Goal: Information Seeking & Learning: Learn about a topic

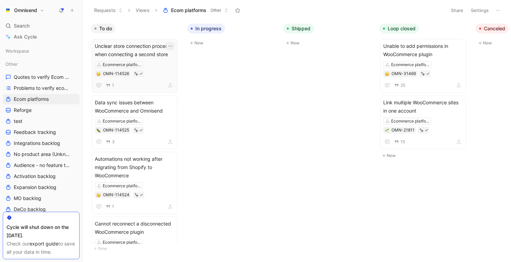
click at [173, 48] on icon "button" at bounding box center [170, 45] width 5 height 5
click at [141, 51] on span "Unclear store connection process when connecting a second store" at bounding box center [135, 50] width 80 height 16
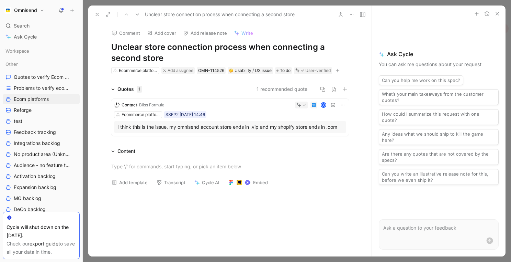
drag, startPoint x: 113, startPoint y: 47, endPoint x: 284, endPoint y: 41, distance: 170.9
click at [284, 42] on h1 "Unclear store connection process when connecting a second store" at bounding box center [230, 53] width 238 height 22
click at [112, 152] on icon at bounding box center [112, 150] width 3 height 3
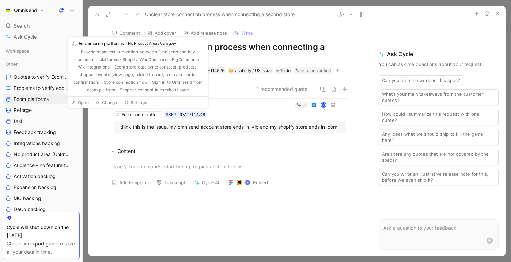
click at [248, 107] on div "K" at bounding box center [256, 104] width 179 height 7
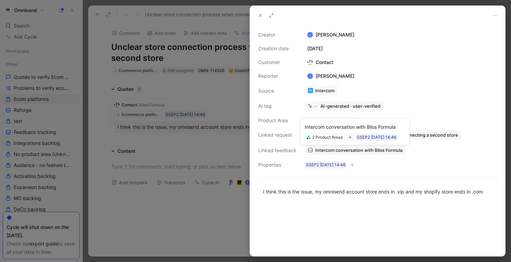
click at [374, 150] on span "Intercom conversation with Bliss Formula" at bounding box center [358, 150] width 87 height 6
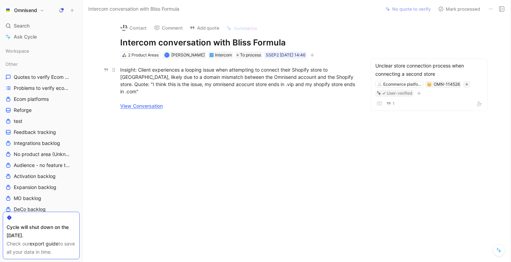
click at [146, 103] on link "View Conversation" at bounding box center [141, 106] width 43 height 6
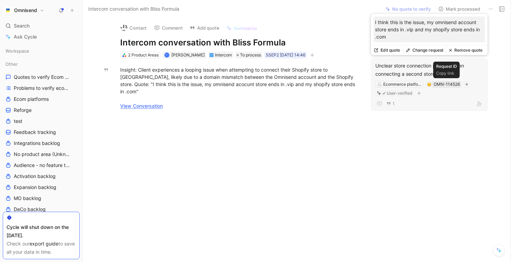
click at [437, 82] on div "OMN-114526" at bounding box center [447, 84] width 26 height 7
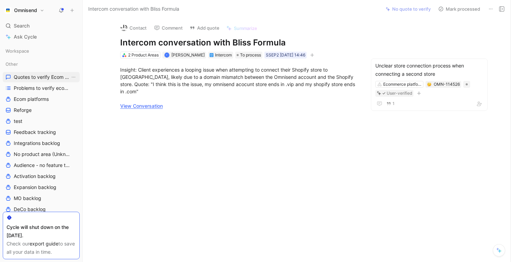
click at [46, 78] on span "Quotes to verify Ecom platforms" at bounding box center [42, 77] width 56 height 7
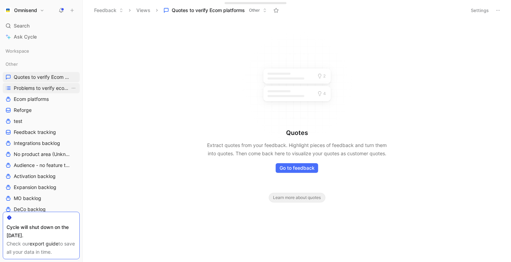
click at [41, 90] on span "Problems to verify ecom platforms" at bounding box center [42, 88] width 56 height 7
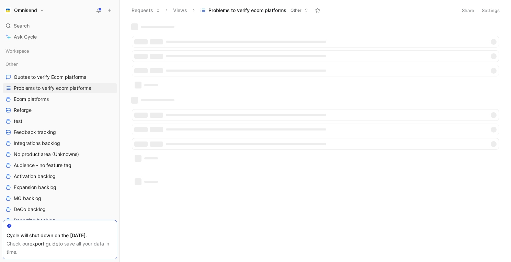
drag, startPoint x: 83, startPoint y: 94, endPoint x: 149, endPoint y: 96, distance: 66.0
click at [149, 96] on div "Omnisend Search ⌘ K Ask Cycle Workspace Other Quotes to verify Ecom platforms P…" at bounding box center [255, 131] width 511 height 262
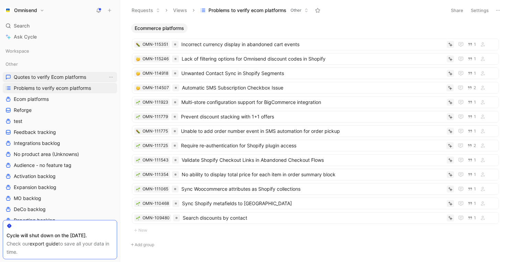
click at [44, 80] on span "Quotes to verify Ecom platforms" at bounding box center [50, 77] width 73 height 7
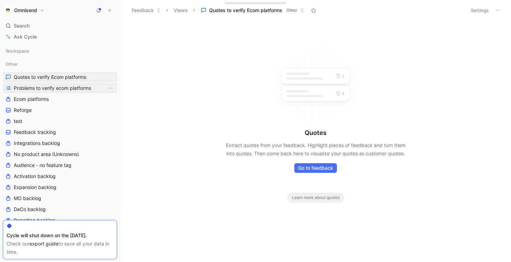
click at [33, 91] on link "Problems to verify ecom platforms" at bounding box center [60, 88] width 114 height 10
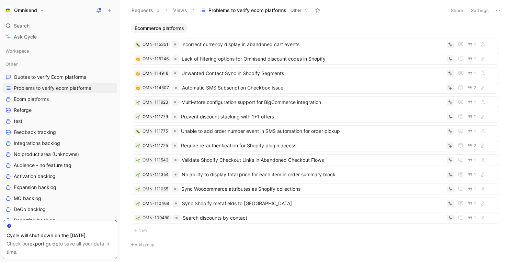
click at [34, 10] on h1 "Omnisend" at bounding box center [25, 10] width 23 height 6
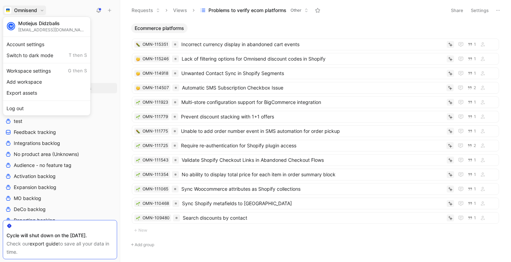
click at [34, 10] on div at bounding box center [255, 131] width 511 height 262
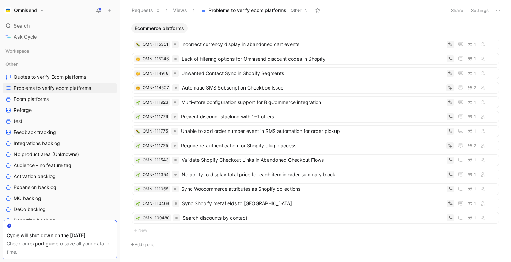
click at [98, 13] on icon at bounding box center [98, 10] width 5 height 5
click at [45, 76] on span "Quotes to verify Ecom platforms" at bounding box center [50, 77] width 73 height 7
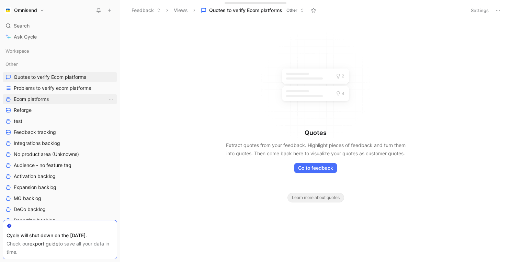
click at [41, 101] on span "Ecom platforms" at bounding box center [31, 99] width 35 height 7
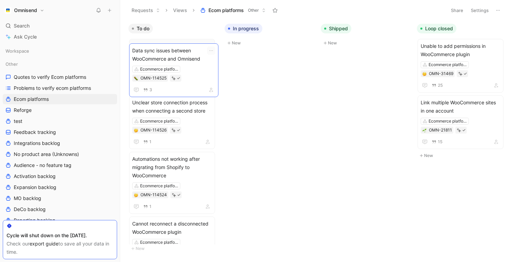
drag, startPoint x: 192, startPoint y: 118, endPoint x: 192, endPoint y: 66, distance: 51.9
click at [175, 48] on span "Data sync issues between WooCommerce and Omnisend" at bounding box center [172, 50] width 80 height 16
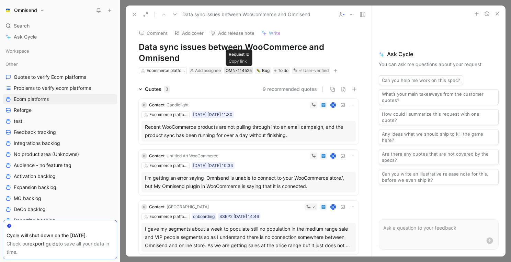
click at [245, 71] on div "OMN-114525" at bounding box center [239, 70] width 26 height 7
click at [137, 14] on button at bounding box center [135, 15] width 10 height 10
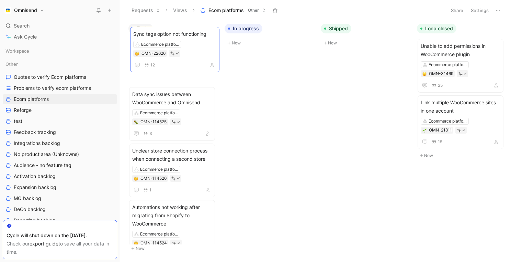
drag, startPoint x: 195, startPoint y: 213, endPoint x: 196, endPoint y: 44, distance: 169.4
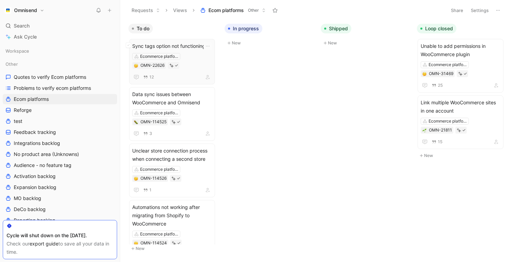
click at [198, 63] on div "Ecommerce platforms OMN-22626" at bounding box center [172, 61] width 80 height 16
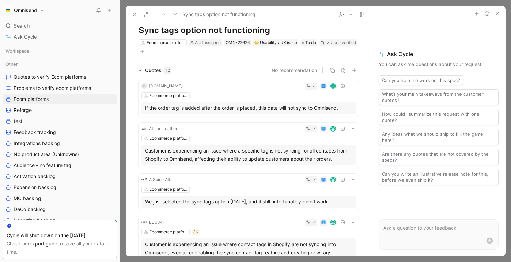
scroll to position [20, 0]
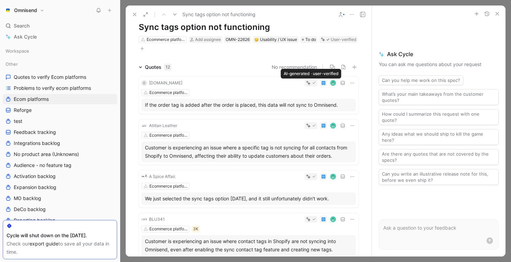
click at [310, 83] on icon at bounding box center [309, 83] width 3 height 3
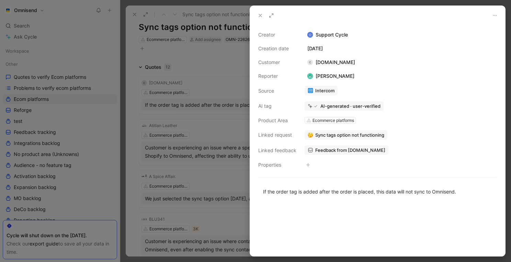
click at [260, 16] on use at bounding box center [260, 15] width 3 height 3
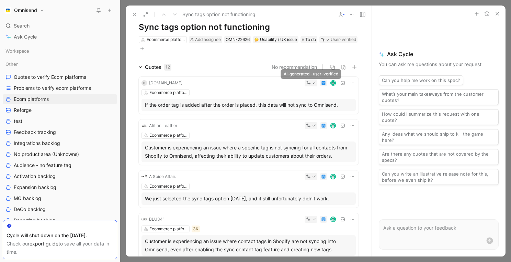
click at [311, 82] on div at bounding box center [311, 82] width 10 height 5
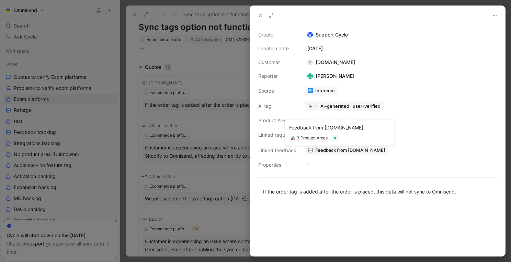
click at [364, 149] on span "Feedback from SleepEh.ca" at bounding box center [350, 150] width 70 height 6
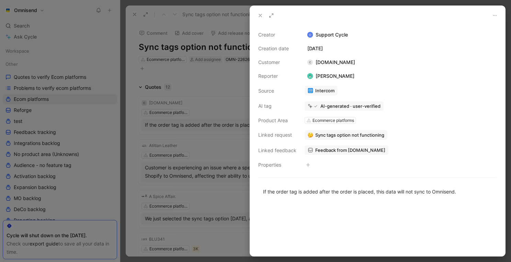
click at [259, 16] on icon at bounding box center [260, 15] width 5 height 5
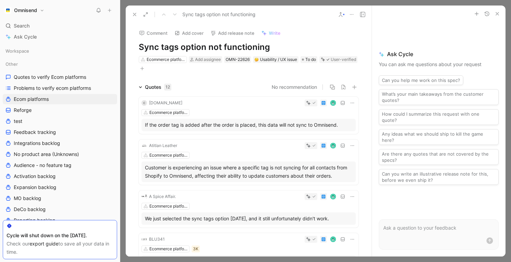
click at [134, 14] on use at bounding box center [134, 14] width 3 height 3
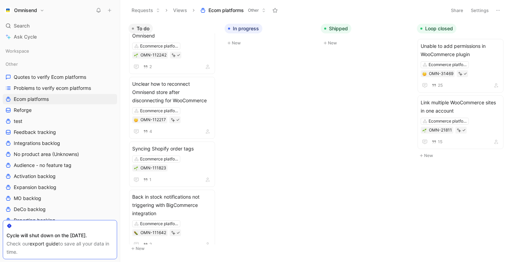
scroll to position [603, 0]
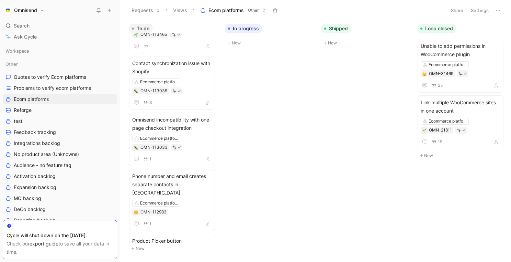
click at [154, 10] on button "Requests" at bounding box center [146, 10] width 35 height 10
click at [181, 10] on button "Views" at bounding box center [180, 10] width 20 height 10
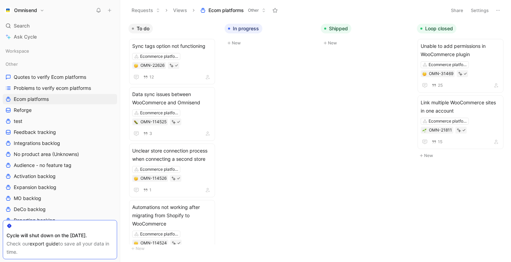
click at [224, 13] on span "Ecom platforms" at bounding box center [226, 10] width 35 height 7
click at [88, 91] on span "Problems to verify ecom platforms" at bounding box center [52, 88] width 77 height 7
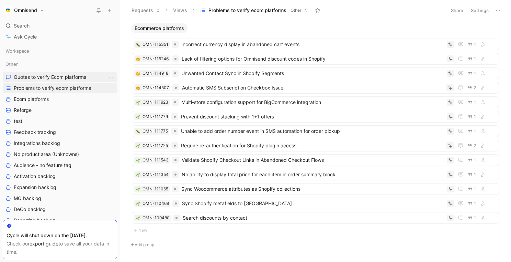
click at [49, 79] on span "Quotes to verify Ecom platforms" at bounding box center [50, 77] width 73 height 7
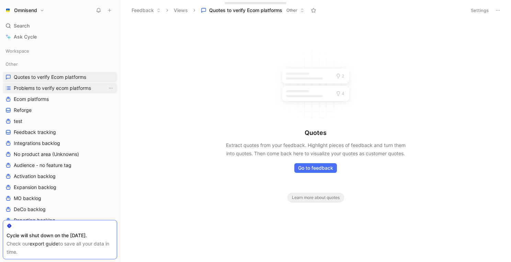
click at [49, 84] on link "Problems to verify ecom platforms" at bounding box center [60, 88] width 114 height 10
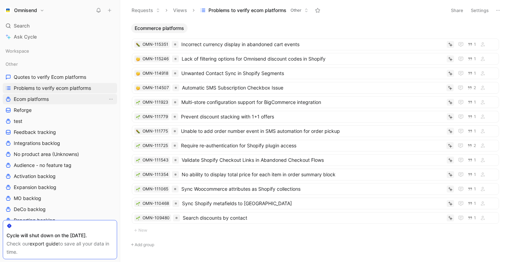
click at [61, 102] on link "Ecom platforms" at bounding box center [60, 99] width 114 height 10
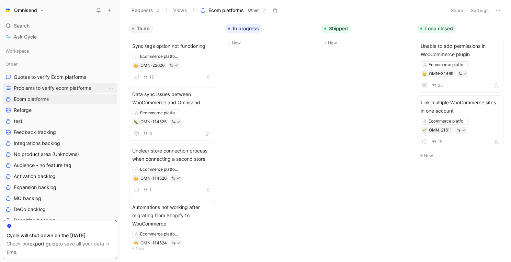
click at [64, 87] on span "Problems to verify ecom platforms" at bounding box center [52, 88] width 77 height 7
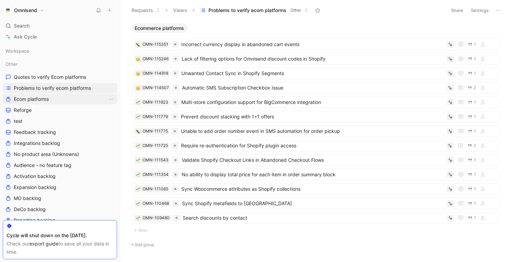
click at [53, 98] on link "Ecom platforms" at bounding box center [60, 99] width 114 height 10
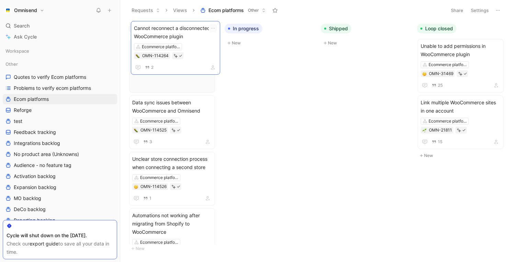
scroll to position [25, 0]
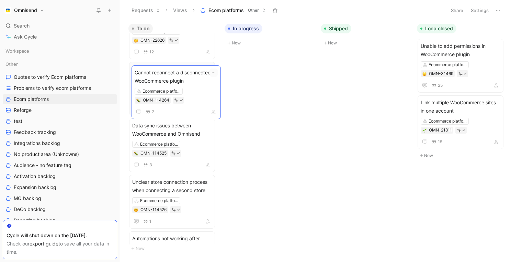
drag, startPoint x: 196, startPoint y: 164, endPoint x: 198, endPoint y: 97, distance: 67.1
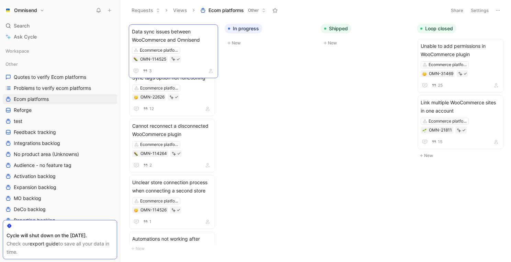
scroll to position [0, 0]
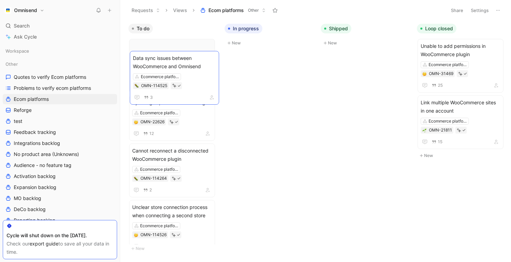
drag, startPoint x: 200, startPoint y: 113, endPoint x: 201, endPoint y: 69, distance: 43.6
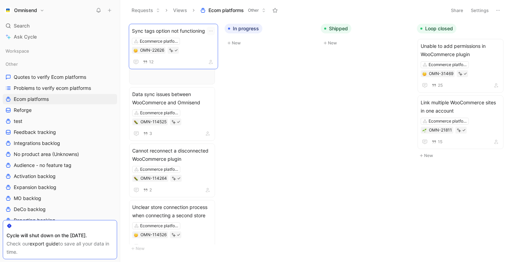
drag, startPoint x: 201, startPoint y: 125, endPoint x: 203, endPoint y: 64, distance: 60.9
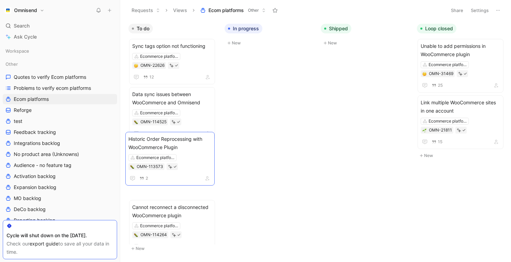
drag, startPoint x: 196, startPoint y: 143, endPoint x: 193, endPoint y: 163, distance: 20.6
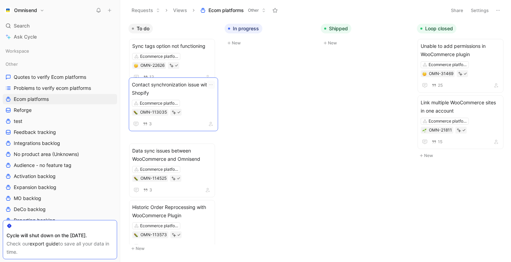
drag, startPoint x: 195, startPoint y: 138, endPoint x: 195, endPoint y: 119, distance: 19.6
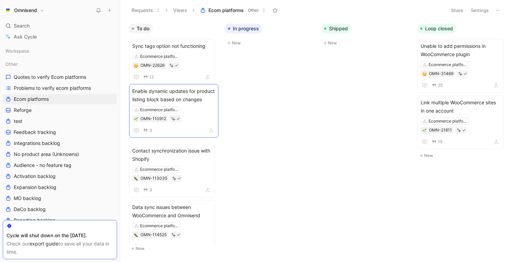
drag, startPoint x: 197, startPoint y: 132, endPoint x: 197, endPoint y: 126, distance: 5.5
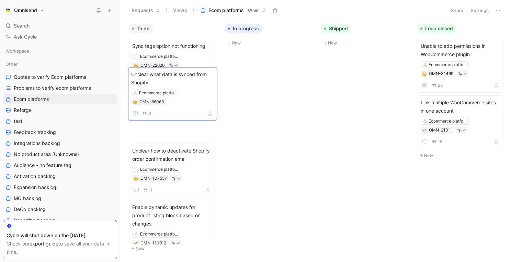
drag, startPoint x: 193, startPoint y: 215, endPoint x: 195, endPoint y: 98, distance: 116.5
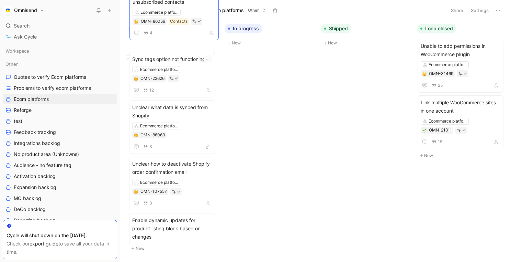
scroll to position [19, 0]
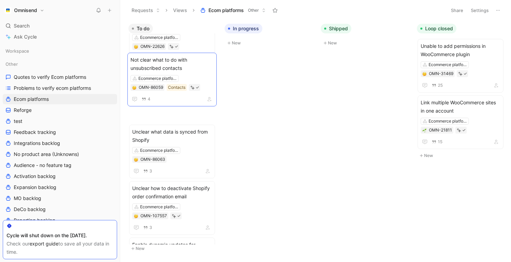
drag, startPoint x: 185, startPoint y: 240, endPoint x: 183, endPoint y: 105, distance: 135.1
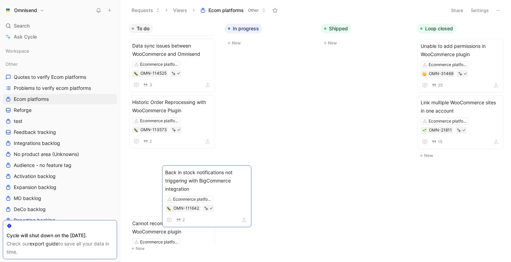
scroll to position [344, 0]
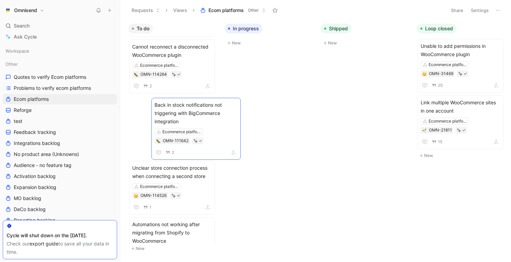
drag, startPoint x: 188, startPoint y: 120, endPoint x: 211, endPoint y: 157, distance: 42.7
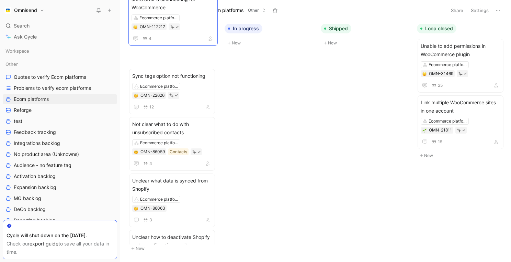
scroll to position [0, 0]
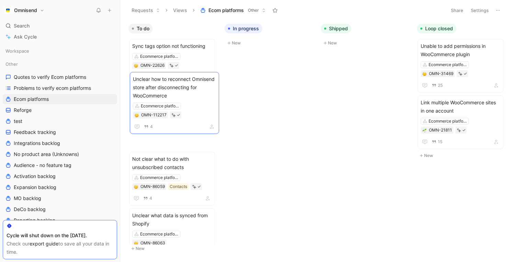
drag, startPoint x: 196, startPoint y: 172, endPoint x: 197, endPoint y: 91, distance: 81.1
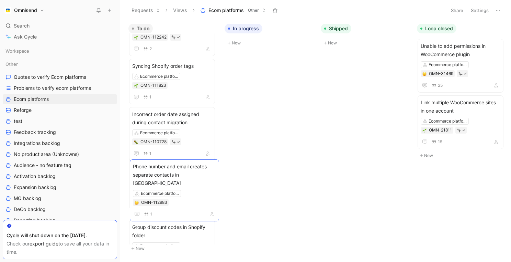
scroll to position [940, 0]
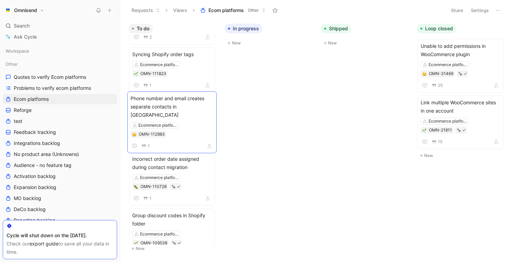
drag, startPoint x: 192, startPoint y: 97, endPoint x: 190, endPoint y: 123, distance: 25.5
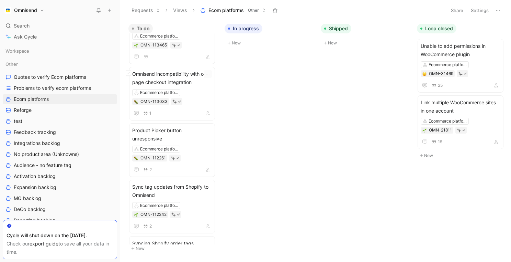
scroll to position [773, 0]
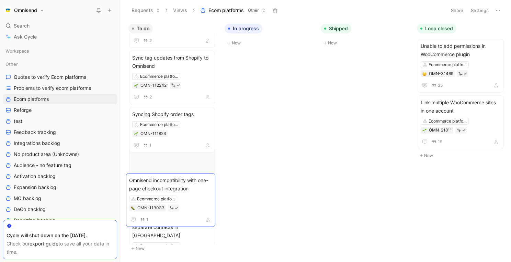
drag, startPoint x: 199, startPoint y: 114, endPoint x: 196, endPoint y: 201, distance: 87.3
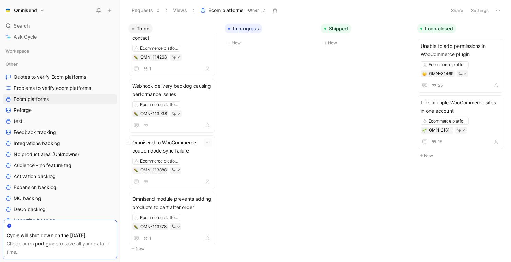
scroll to position [560, 0]
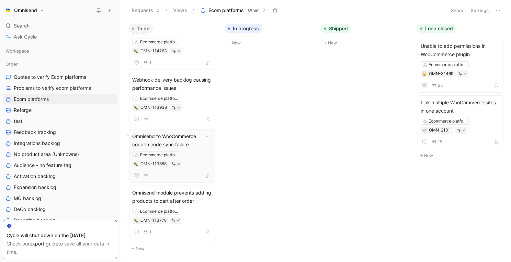
click at [196, 170] on div "Omnisend to WooCommerce coupon code sync failure Ecommerce platforms OMN-113888" at bounding box center [172, 155] width 80 height 47
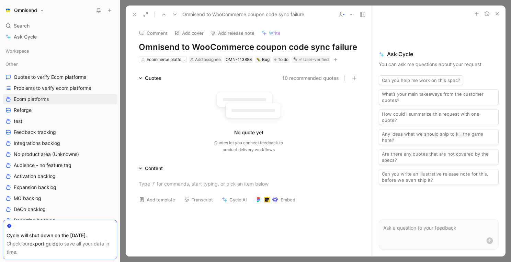
click at [350, 15] on icon at bounding box center [351, 14] width 5 height 5
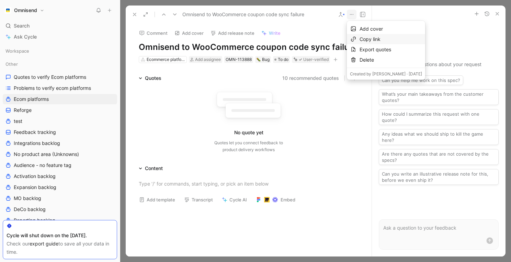
click at [377, 42] on div "Copy link" at bounding box center [391, 39] width 63 height 8
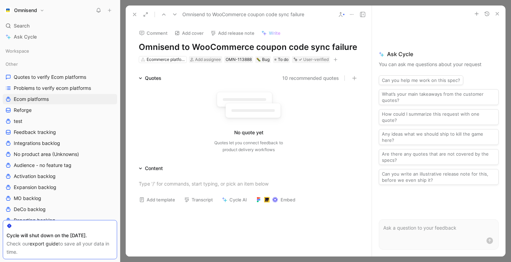
click at [437, 13] on use "button" at bounding box center [497, 13] width 3 height 3
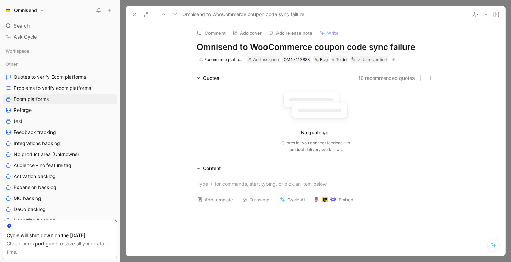
click at [135, 12] on icon at bounding box center [134, 14] width 5 height 5
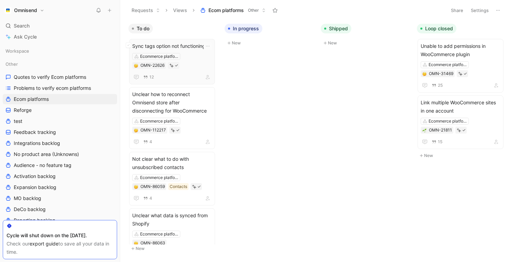
click at [197, 74] on div "12" at bounding box center [172, 77] width 80 height 8
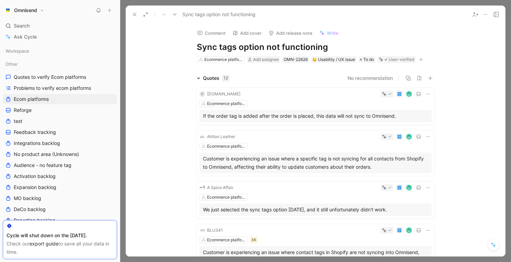
click at [131, 13] on button at bounding box center [135, 15] width 10 height 10
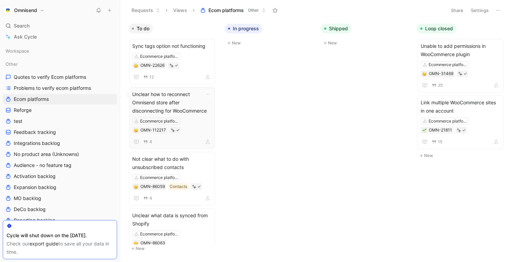
click at [197, 122] on div "Ecommerce platforms OMN-112217" at bounding box center [172, 126] width 80 height 16
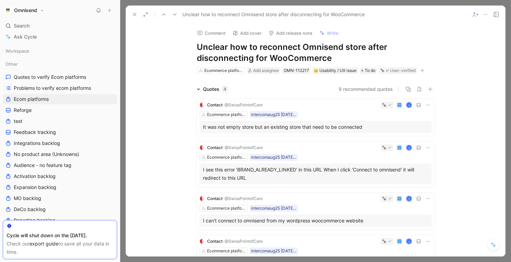
click at [135, 13] on icon at bounding box center [134, 14] width 5 height 5
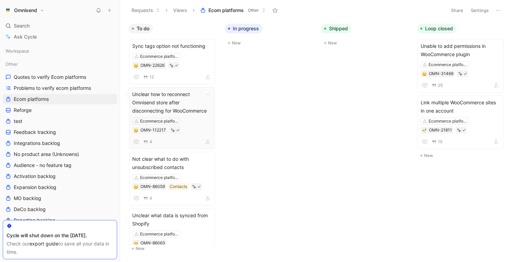
click at [184, 143] on div "4" at bounding box center [172, 141] width 80 height 8
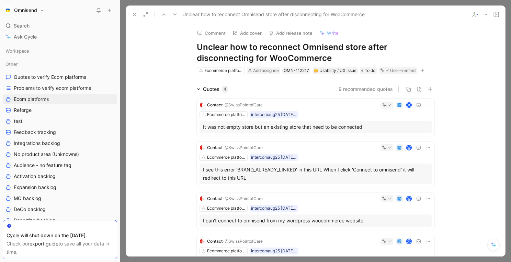
click at [134, 13] on icon at bounding box center [134, 14] width 5 height 5
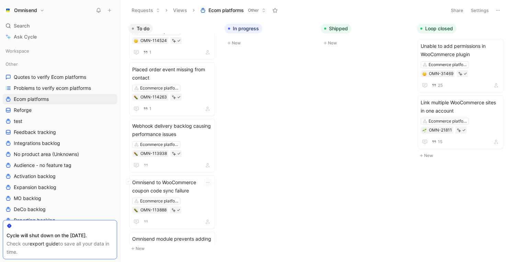
scroll to position [553, 0]
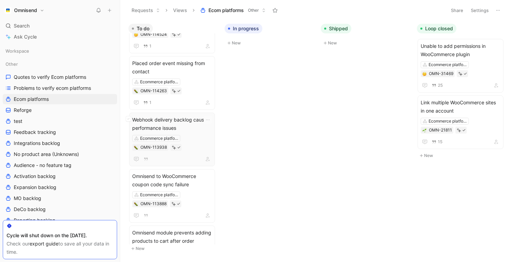
click at [172, 158] on div at bounding box center [172, 159] width 80 height 8
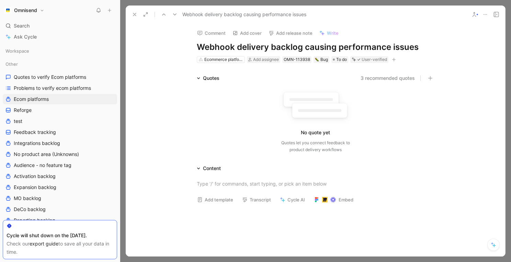
click at [437, 17] on button at bounding box center [486, 15] width 10 height 10
drag, startPoint x: 312, startPoint y: 59, endPoint x: 286, endPoint y: 59, distance: 26.8
click at [286, 59] on div "Ecommerce platforms Add assignee OMN-113938 Bug To do User-verified" at bounding box center [315, 59] width 239 height 8
copy div "OMN-113938"
click at [437, 13] on icon at bounding box center [485, 14] width 5 height 5
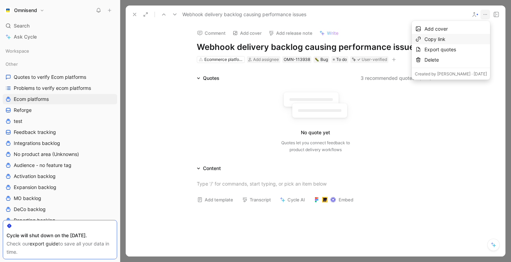
click at [437, 41] on div "Copy link" at bounding box center [456, 39] width 63 height 8
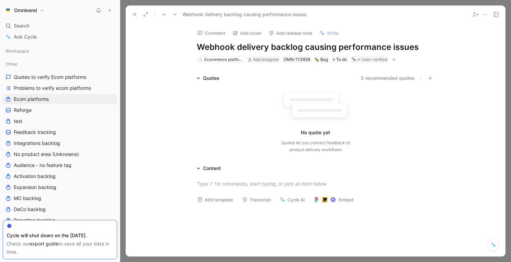
click at [437, 14] on button at bounding box center [486, 15] width 10 height 10
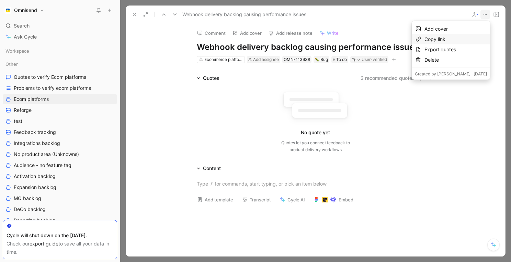
click at [437, 35] on div "Copy link" at bounding box center [456, 39] width 63 height 8
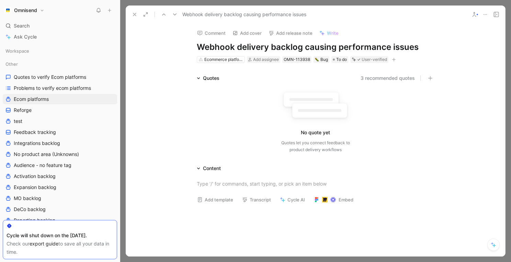
click at [134, 13] on icon at bounding box center [134, 14] width 5 height 5
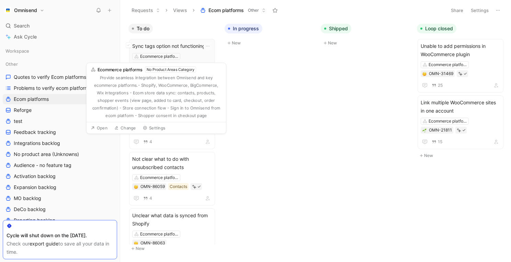
click at [171, 50] on span "Sync tags option not functioning" at bounding box center [172, 46] width 80 height 8
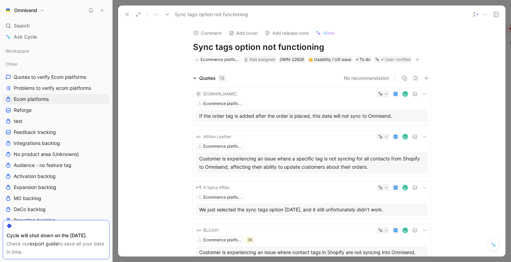
drag, startPoint x: 119, startPoint y: 45, endPoint x: 111, endPoint y: 45, distance: 7.6
click at [111, 45] on div at bounding box center [112, 131] width 3 height 262
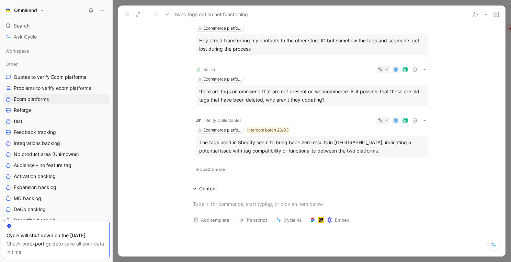
scroll to position [432, 0]
click at [210, 172] on button "Load 2 more" at bounding box center [210, 168] width 34 height 8
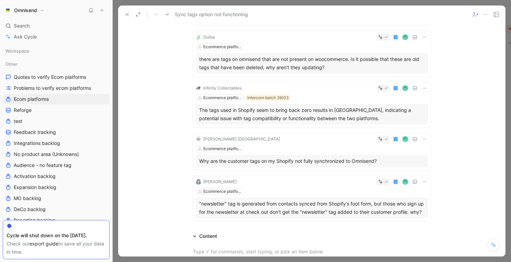
scroll to position [464, 0]
click at [383, 86] on div at bounding box center [383, 87] width 10 height 5
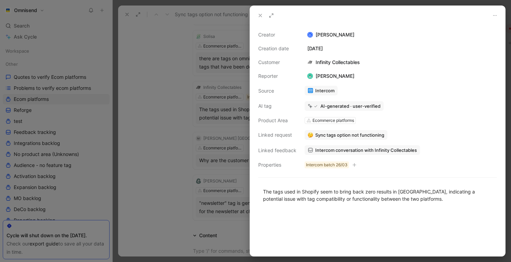
click at [437, 15] on icon at bounding box center [494, 15] width 5 height 5
click at [155, 166] on div at bounding box center [255, 131] width 511 height 262
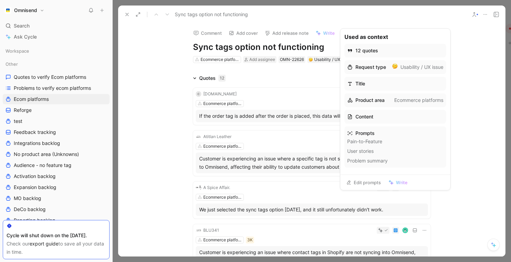
click at [401, 185] on span "Write" at bounding box center [402, 182] width 12 height 6
click at [394, 176] on div "Edit prompts Write" at bounding box center [396, 181] width 110 height 15
click at [396, 180] on span "Write" at bounding box center [402, 182] width 12 height 6
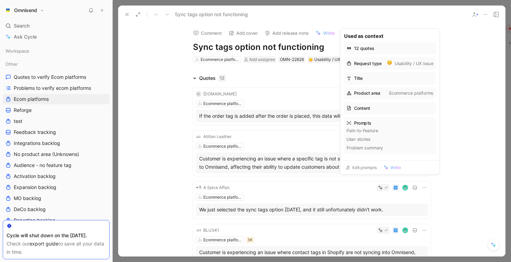
click at [321, 73] on div "Comment Add cover Add release note Write Sync tags option not functioning Ecomm…" at bounding box center [311, 139] width 387 height 233
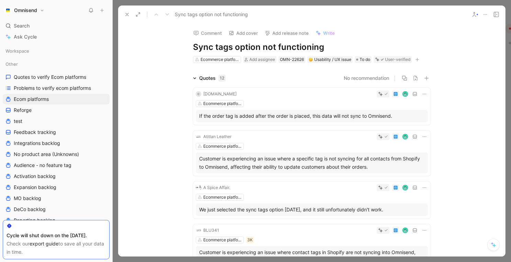
click at [224, 78] on div "12" at bounding box center [222, 78] width 7 height 7
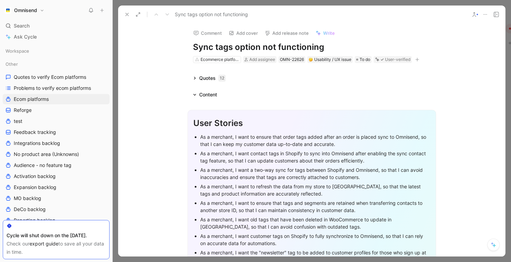
click at [190, 93] on div "Content" at bounding box center [205, 94] width 30 height 8
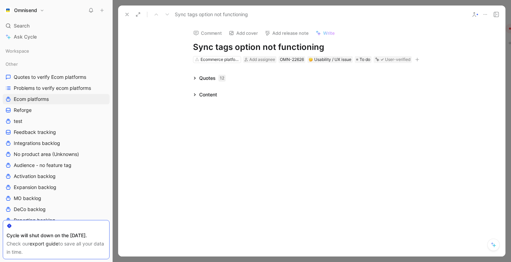
click at [190, 93] on div "Content" at bounding box center [205, 94] width 30 height 8
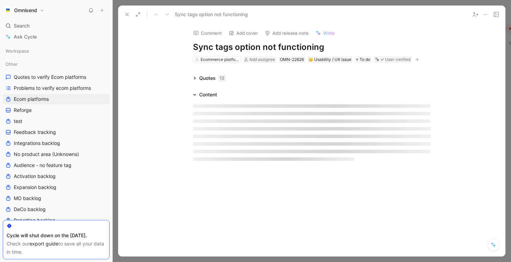
click at [192, 71] on div "Comment Add cover Add release note Write Sync tags option not functioning Ecomm…" at bounding box center [311, 139] width 387 height 233
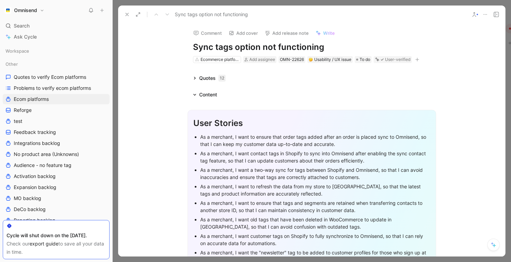
click at [196, 78] on icon at bounding box center [194, 77] width 3 height 3
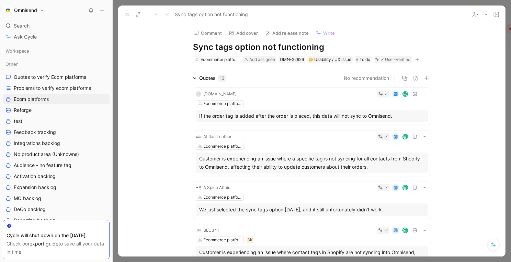
click at [437, 16] on icon at bounding box center [485, 14] width 5 height 5
click at [129, 14] on icon at bounding box center [126, 14] width 5 height 5
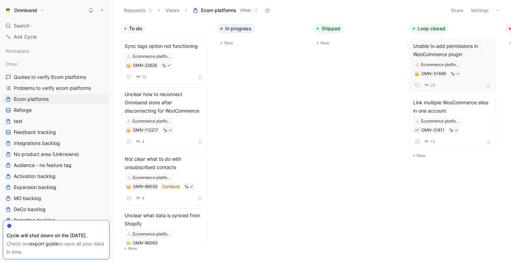
click at [437, 60] on div "Unable to add permissions in WooCommerce plugin Ecommerce platforms OMN-31469 25" at bounding box center [453, 65] width 80 height 47
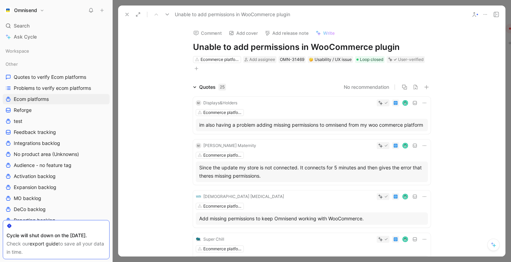
click at [126, 14] on icon at bounding box center [126, 14] width 5 height 5
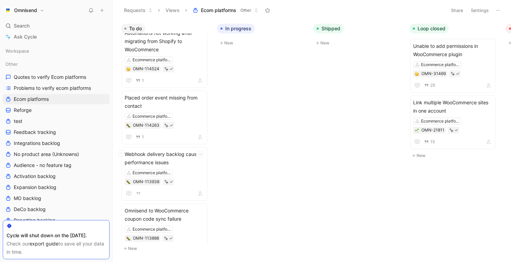
scroll to position [573, 0]
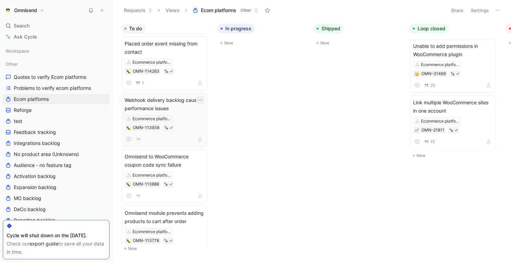
click at [203, 100] on icon "button" at bounding box center [200, 99] width 5 height 5
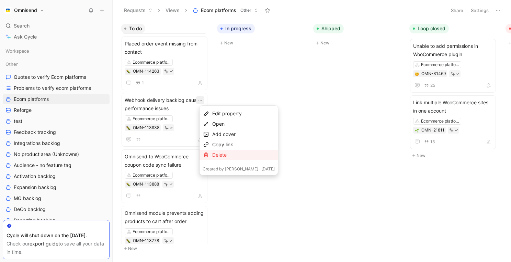
click at [225, 156] on div "Delete" at bounding box center [243, 155] width 63 height 8
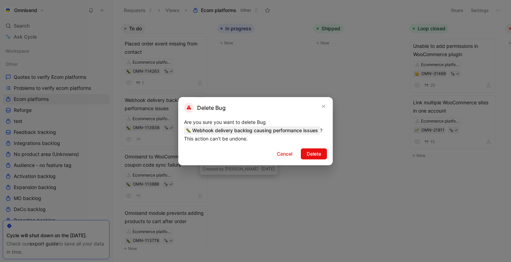
drag, startPoint x: 193, startPoint y: 131, endPoint x: 320, endPoint y: 129, distance: 127.5
click at [320, 129] on span "Webhook delivery backlog causing performance issues" at bounding box center [252, 130] width 136 height 8
drag, startPoint x: 319, startPoint y: 129, endPoint x: 179, endPoint y: 128, distance: 139.5
click at [179, 128] on div "Delete Bug Are you sure you want to delete Bug Webhook delivery backlog causing…" at bounding box center [255, 131] width 155 height 68
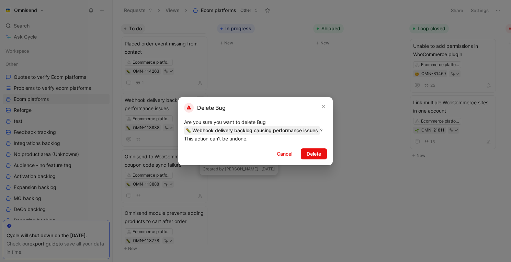
click at [209, 125] on div "Are you sure you want to delete Bug Webhook delivery backlog causing performanc…" at bounding box center [255, 130] width 143 height 25
drag, startPoint x: 193, startPoint y: 130, endPoint x: 318, endPoint y: 131, distance: 125.1
click at [318, 131] on span "Webhook delivery backlog causing performance issues" at bounding box center [252, 130] width 136 height 8
copy span "Webhook delivery backlog causing performance issues"
click at [286, 152] on span "Cancel" at bounding box center [284, 153] width 15 height 8
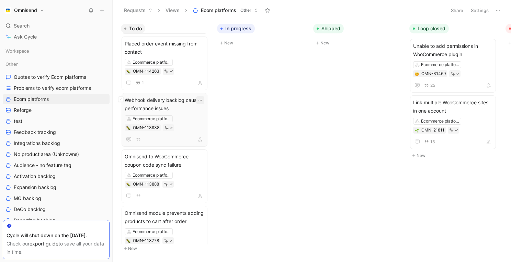
click at [202, 100] on icon "button" at bounding box center [200, 100] width 3 height 1
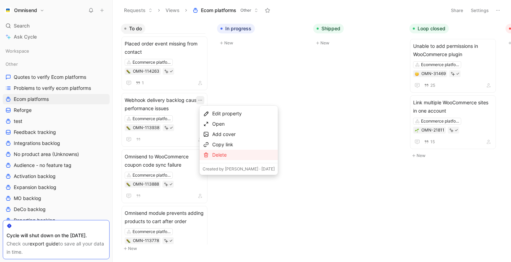
click at [223, 154] on div "Delete" at bounding box center [243, 155] width 63 height 8
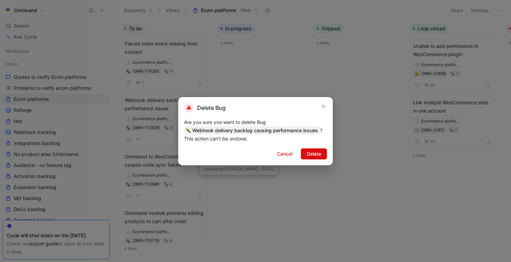
click at [320, 151] on span "Delete" at bounding box center [314, 153] width 14 height 8
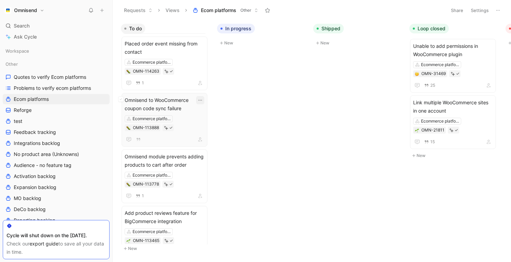
click at [203, 100] on icon "button" at bounding box center [200, 99] width 5 height 5
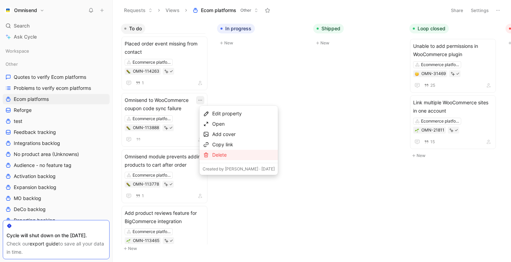
click at [223, 157] on div "Delete" at bounding box center [243, 155] width 63 height 8
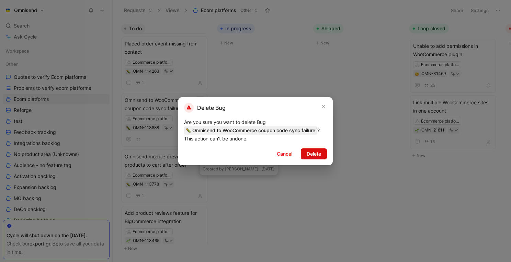
click at [320, 152] on span "Delete" at bounding box center [314, 153] width 14 height 8
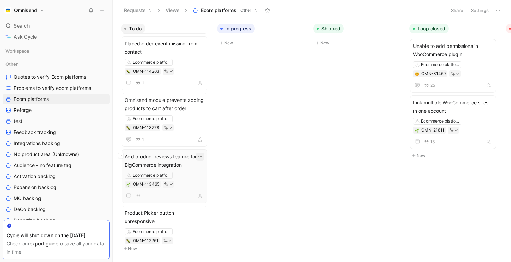
click at [203, 155] on icon "button" at bounding box center [200, 156] width 5 height 5
click at [179, 156] on span "Add product reviews feature for BigCommerce integration" at bounding box center [165, 160] width 80 height 16
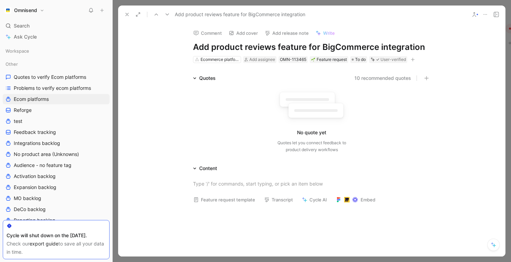
click at [126, 15] on use at bounding box center [127, 14] width 3 height 3
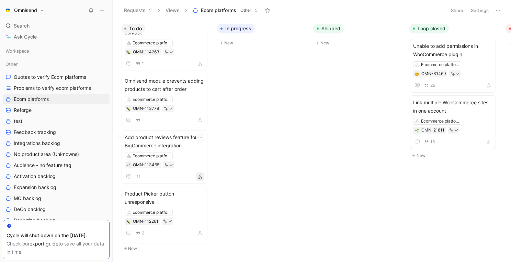
scroll to position [571, 0]
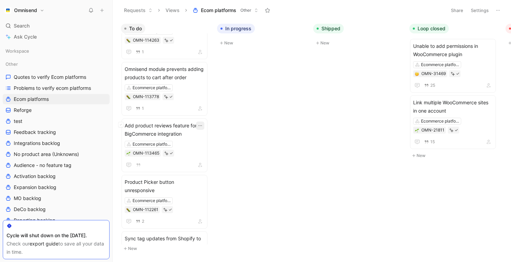
click at [203, 125] on icon "button" at bounding box center [200, 125] width 5 height 5
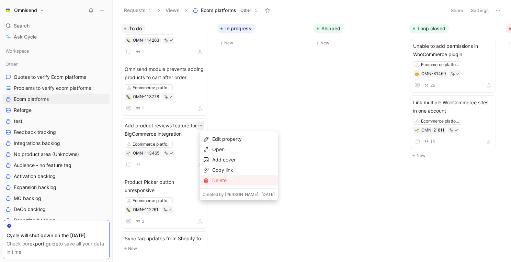
click at [223, 183] on div "Delete" at bounding box center [243, 180] width 63 height 8
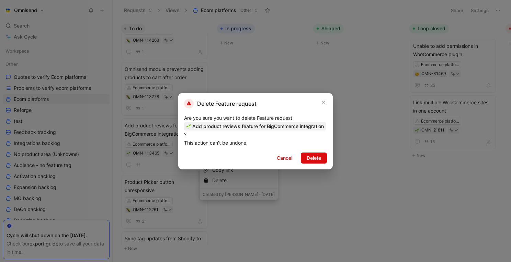
click at [318, 161] on span "Delete" at bounding box center [314, 158] width 14 height 8
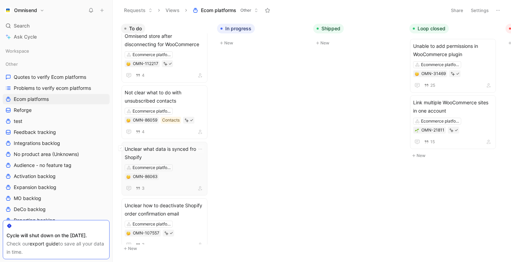
scroll to position [0, 0]
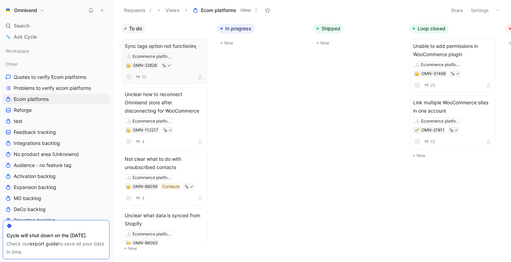
click at [186, 56] on div "Ecommerce platforms OMN-22626" at bounding box center [165, 61] width 80 height 16
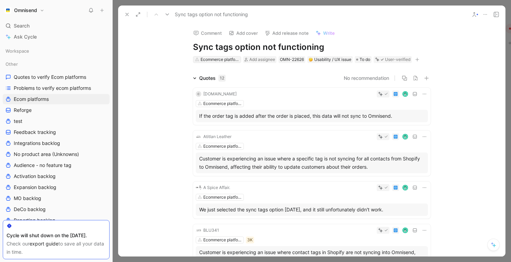
click at [232, 59] on div "Ecommerce platforms" at bounding box center [220, 59] width 38 height 7
click at [126, 14] on use at bounding box center [127, 14] width 3 height 3
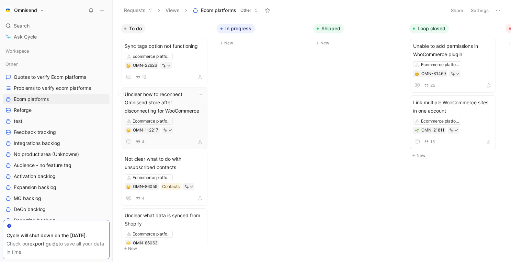
click at [193, 113] on span "Unclear how to reconnect Omnisend store after disconnecting for WooCommerce" at bounding box center [165, 102] width 80 height 25
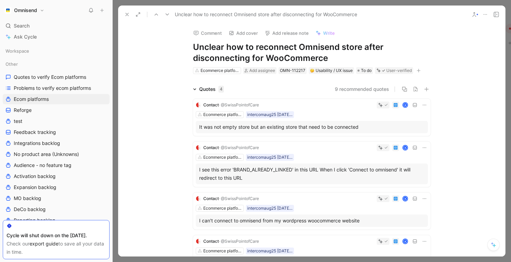
click at [126, 12] on icon at bounding box center [126, 14] width 5 height 5
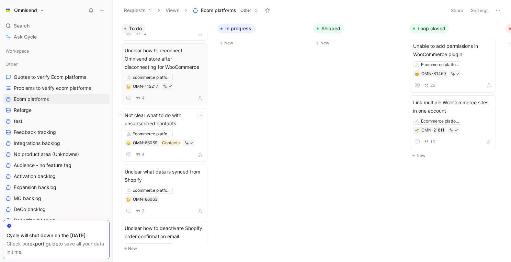
scroll to position [45, 0]
click at [192, 126] on div "Not clear what to do with unsubscribed contacts Ecommerce platforms OMN-86059 C…" at bounding box center [165, 133] width 80 height 47
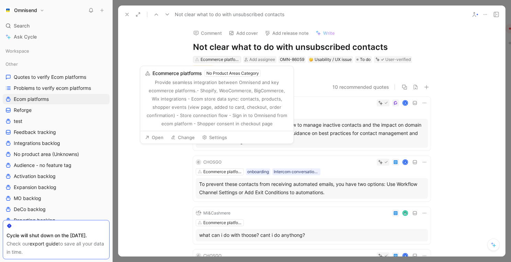
click at [226, 59] on div "Ecommerce platforms" at bounding box center [220, 59] width 38 height 7
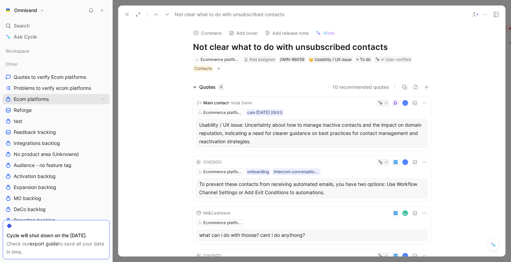
click at [59, 102] on link "Ecom platforms" at bounding box center [56, 99] width 107 height 10
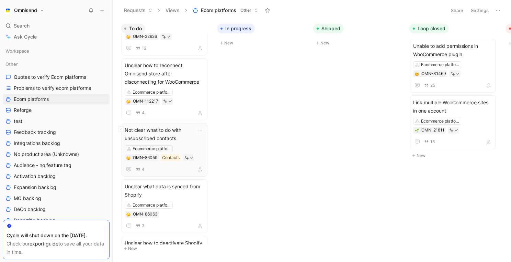
scroll to position [30, 0]
click at [163, 135] on span "Not clear what to do with unsubscribed contacts" at bounding box center [165, 133] width 80 height 16
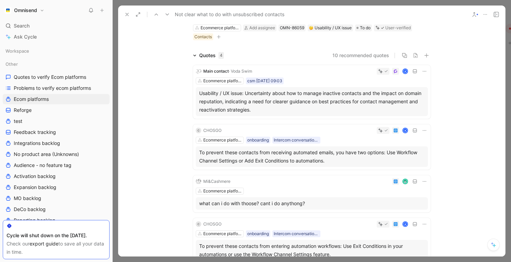
scroll to position [31, 0]
click at [262, 80] on div "csm 28-07-2025 09:03" at bounding box center [264, 81] width 35 height 7
click at [373, 83] on div "Ecommerce platforms csm 28-07-2025 09:03" at bounding box center [312, 81] width 232 height 7
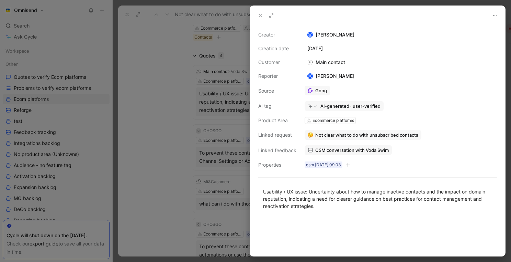
click at [235, 129] on div at bounding box center [255, 131] width 511 height 262
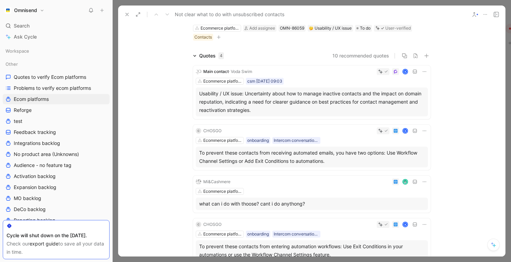
click at [273, 161] on div "To prevent these contacts from receiving automated emails, you have two options…" at bounding box center [311, 156] width 225 height 16
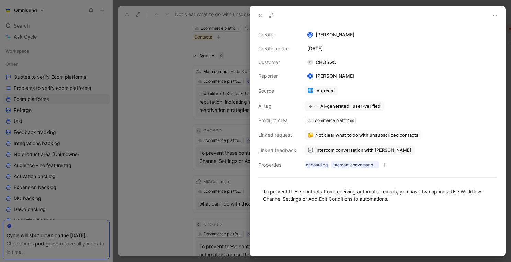
click at [211, 166] on div at bounding box center [255, 131] width 511 height 262
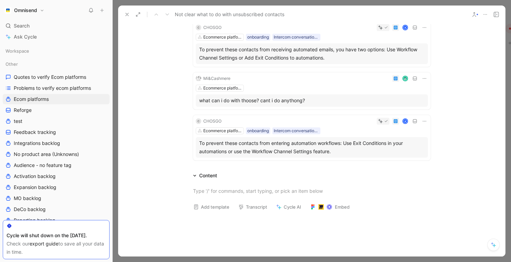
scroll to position [135, 0]
click at [306, 99] on div "what can i do with thoose? cant i do anythong?" at bounding box center [311, 100] width 225 height 8
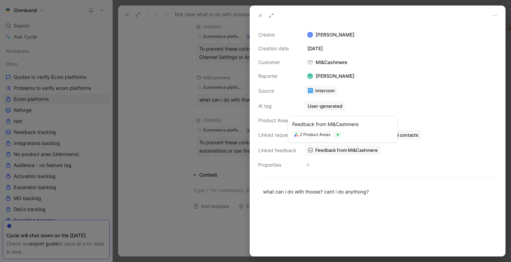
drag, startPoint x: 359, startPoint y: 125, endPoint x: 328, endPoint y: 125, distance: 31.3
click at [328, 125] on div "Feedback from Mi&Cashmere" at bounding box center [342, 124] width 101 height 8
copy div "Mi&Cashmere"
click at [163, 165] on div at bounding box center [255, 131] width 511 height 262
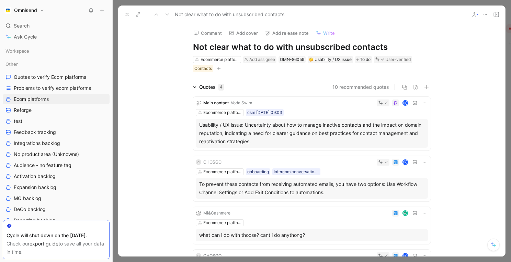
click at [128, 13] on icon at bounding box center [126, 14] width 5 height 5
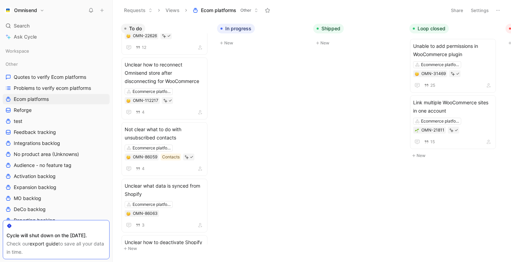
click at [230, 94] on div "To do Sync tags option not functioning Ecommerce platforms OMN-22626 12 Unclear…" at bounding box center [312, 140] width 399 height 241
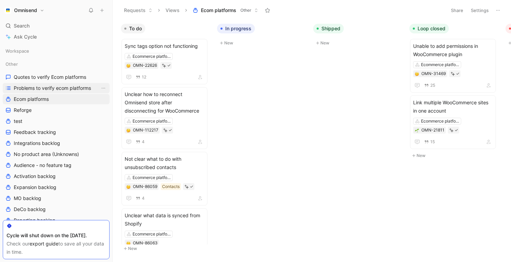
click at [75, 89] on span "Problems to verify ecom platforms" at bounding box center [52, 88] width 77 height 7
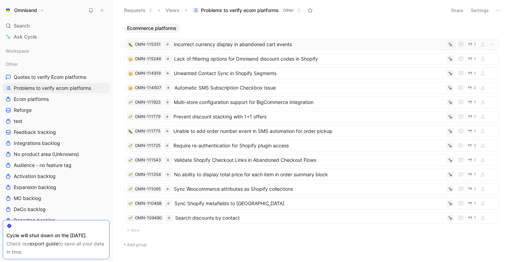
click at [407, 44] on span "Incorrect currency display in abandoned cart events" at bounding box center [309, 44] width 270 height 8
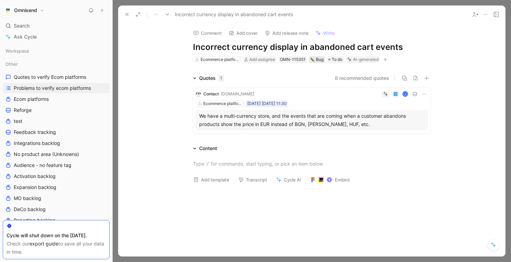
click at [319, 58] on div "Bug" at bounding box center [317, 59] width 13 height 7
click at [130, 15] on icon at bounding box center [126, 14] width 5 height 5
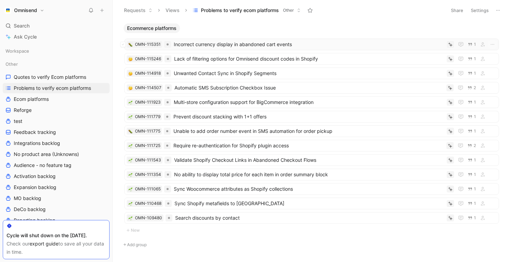
click at [303, 43] on span "Incorrect currency display in abandoned cart events" at bounding box center [309, 44] width 270 height 8
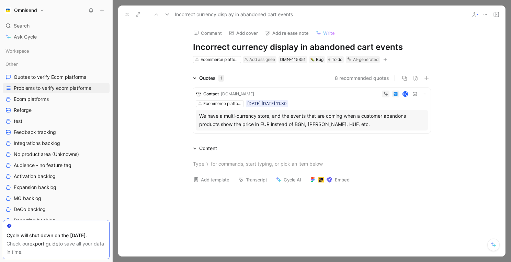
click at [428, 93] on button at bounding box center [424, 93] width 7 height 7
click at [345, 97] on div "K" at bounding box center [342, 93] width 171 height 7
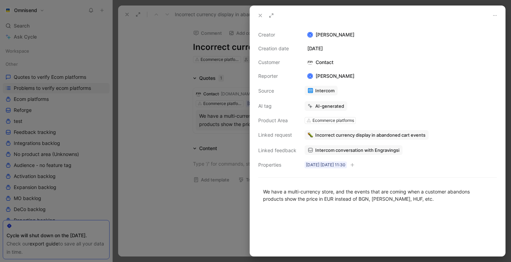
click at [167, 126] on div at bounding box center [255, 131] width 511 height 262
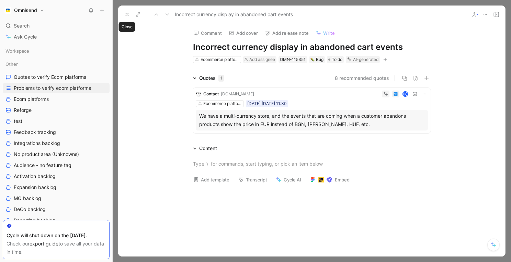
click at [126, 14] on use at bounding box center [127, 14] width 3 height 3
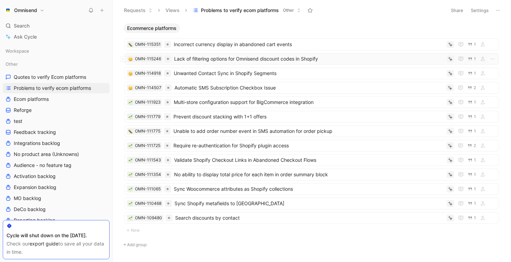
click at [218, 64] on div "OMN-115246 Lack of filtering options for Omnisend discount codes in Shopify 1" at bounding box center [311, 59] width 375 height 12
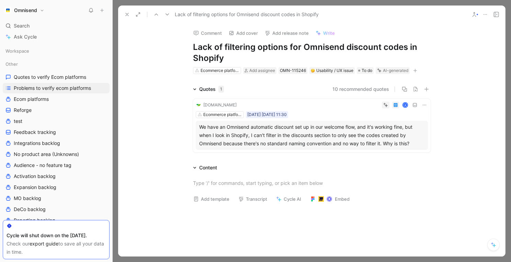
click at [125, 13] on icon at bounding box center [126, 14] width 5 height 5
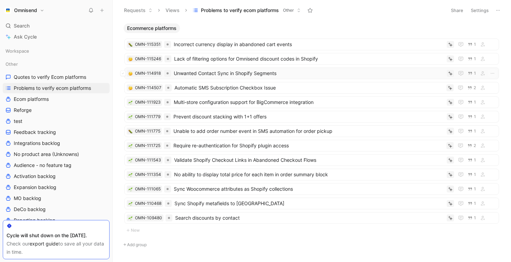
click at [310, 72] on span "Unwanted Contact Sync in Shopify Segments" at bounding box center [309, 73] width 270 height 8
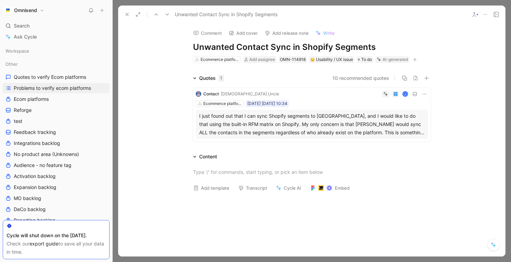
click at [420, 133] on div "I just found out that I can sync Shopify segments to Omnisend, and I would like…" at bounding box center [311, 124] width 225 height 25
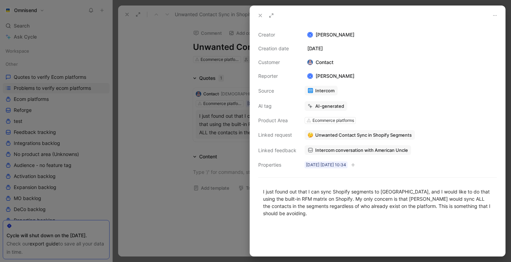
click at [258, 15] on icon at bounding box center [260, 15] width 5 height 5
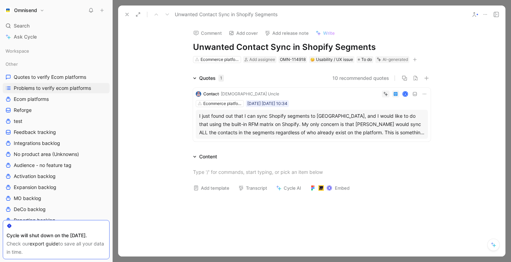
click at [128, 13] on icon at bounding box center [126, 14] width 5 height 5
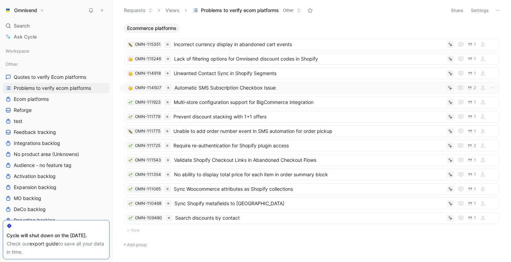
click at [277, 90] on span "Automatic SMS Subscription Checkbox Issue" at bounding box center [309, 88] width 269 height 8
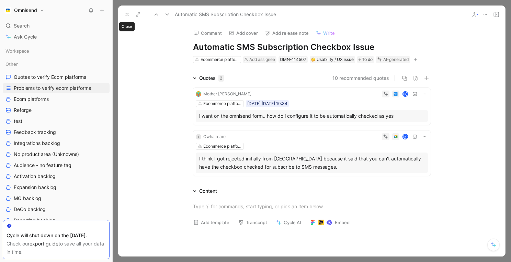
click at [130, 17] on button at bounding box center [127, 15] width 10 height 10
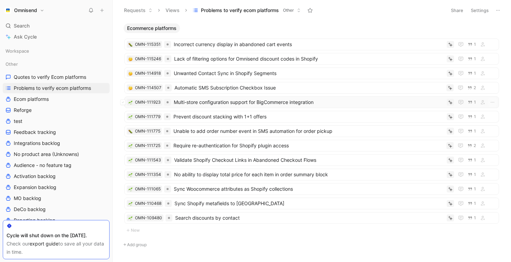
click at [251, 107] on div "OMN-111923 Multi-store configuration support for BigCommerce integration 1" at bounding box center [311, 102] width 375 height 12
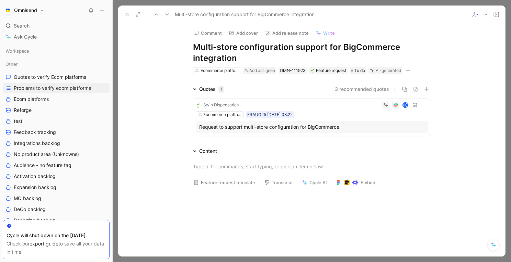
click at [127, 15] on icon at bounding box center [126, 14] width 5 height 5
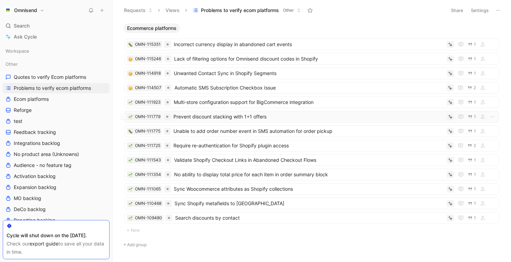
click at [275, 117] on span "Prevent discount stacking with 1+1 offers" at bounding box center [309, 116] width 271 height 8
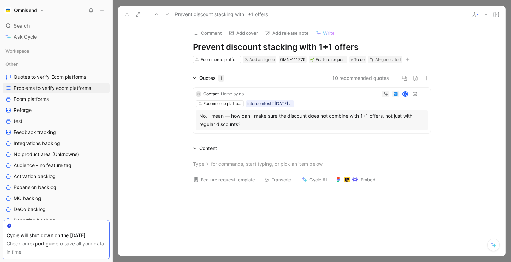
click at [127, 15] on icon at bounding box center [126, 14] width 5 height 5
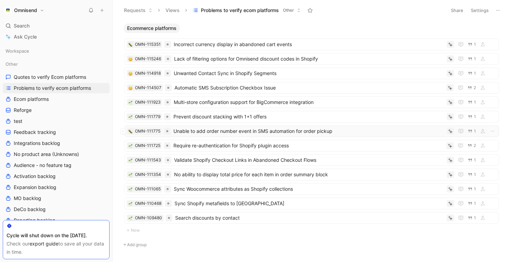
click at [348, 132] on span "Unable to add order number event in SMS automation for order pickup" at bounding box center [309, 131] width 271 height 8
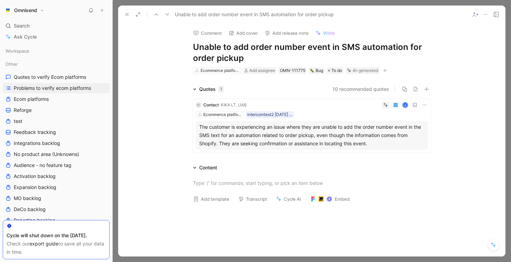
click at [124, 10] on button at bounding box center [127, 15] width 10 height 10
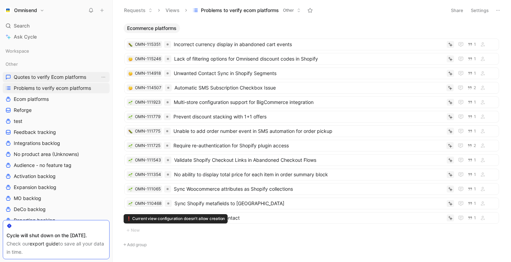
click at [58, 77] on span "Quotes to verify Ecom platforms" at bounding box center [50, 77] width 73 height 7
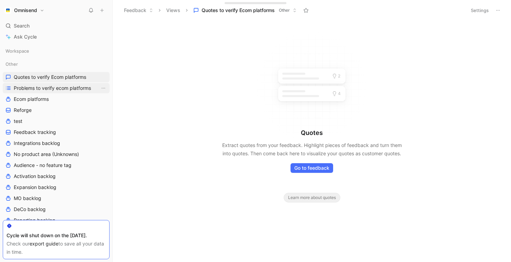
click at [56, 87] on span "Problems to verify ecom platforms" at bounding box center [52, 88] width 77 height 7
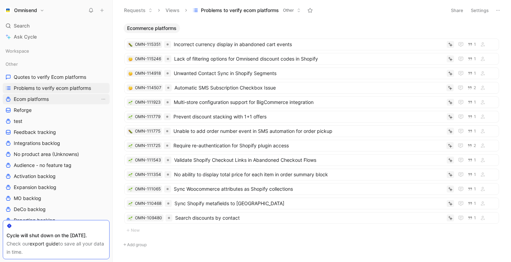
click at [51, 96] on link "Ecom platforms" at bounding box center [56, 99] width 107 height 10
